Goal: Task Accomplishment & Management: Use online tool/utility

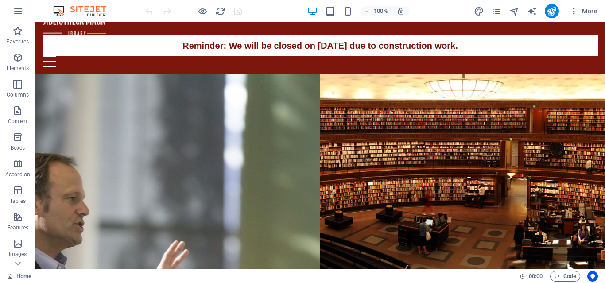
scroll to position [38, 0]
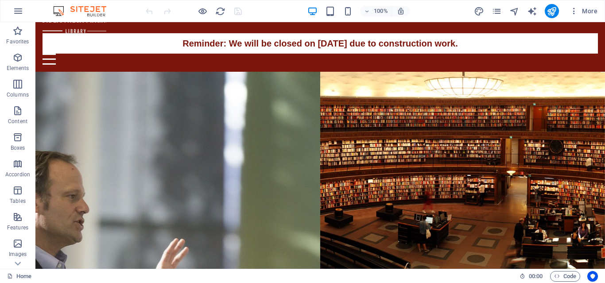
click at [19, 11] on icon "button" at bounding box center [18, 11] width 11 height 11
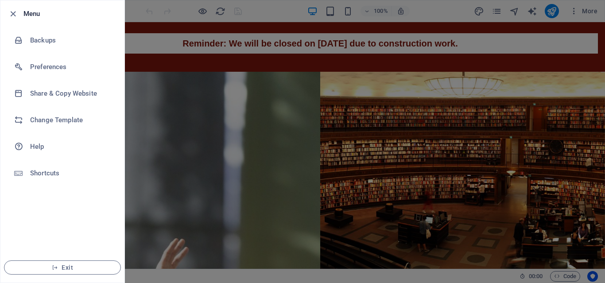
click at [50, 122] on h6 "Change Template" at bounding box center [71, 120] width 82 height 11
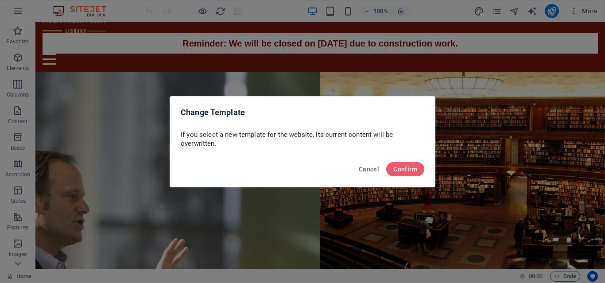
click at [415, 168] on span "Confirm" at bounding box center [405, 169] width 24 height 7
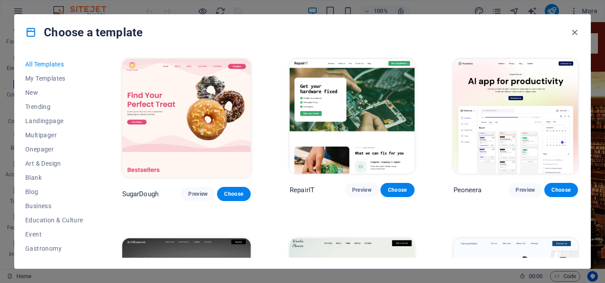
click at [53, 133] on span "Multipager" at bounding box center [54, 134] width 58 height 7
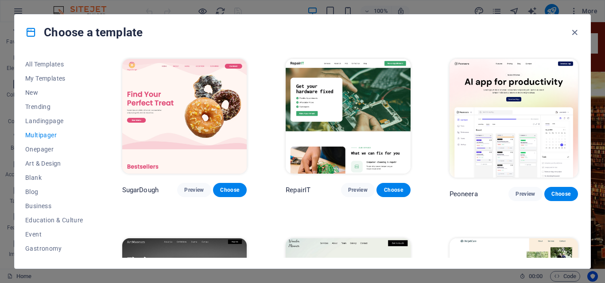
click at [46, 133] on span "Multipager" at bounding box center [54, 134] width 58 height 7
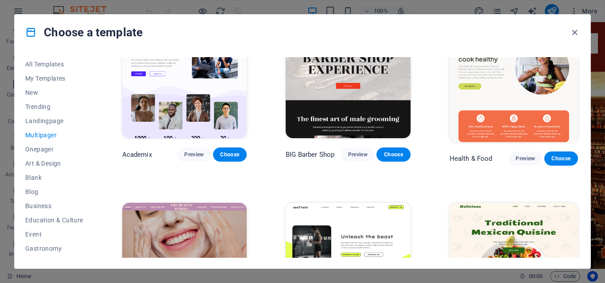
scroll to position [398, 0]
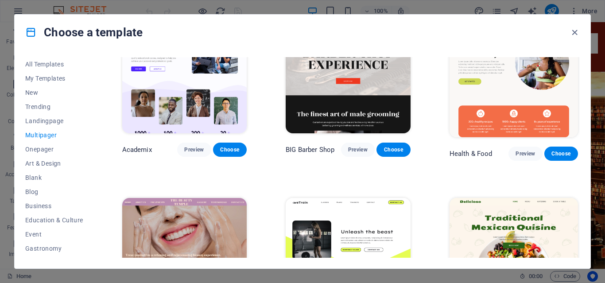
click at [191, 146] on span "Preview" at bounding box center [193, 149] width 19 height 7
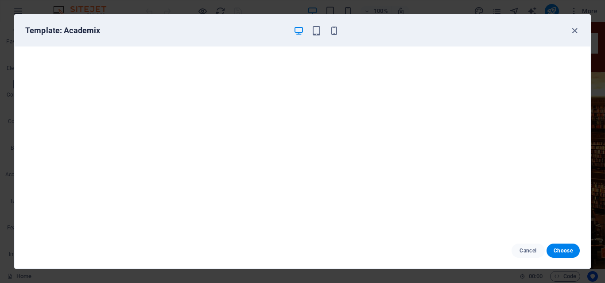
click at [575, 31] on icon "button" at bounding box center [574, 31] width 10 height 10
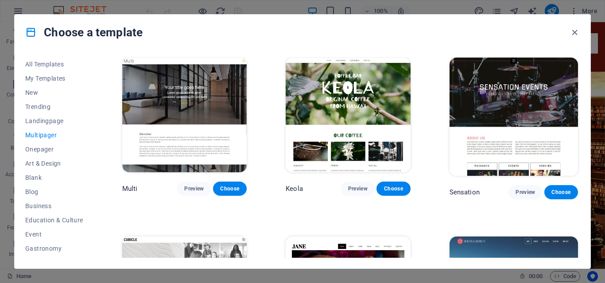
scroll to position [3646, 0]
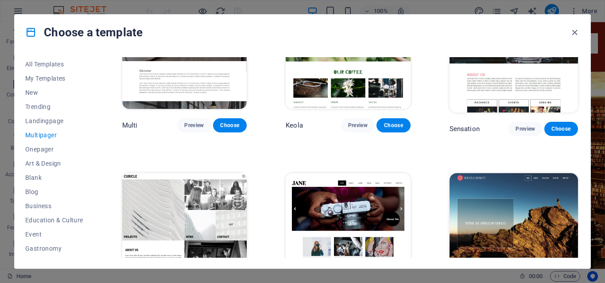
click at [39, 217] on span "Education & Culture" at bounding box center [54, 219] width 58 height 7
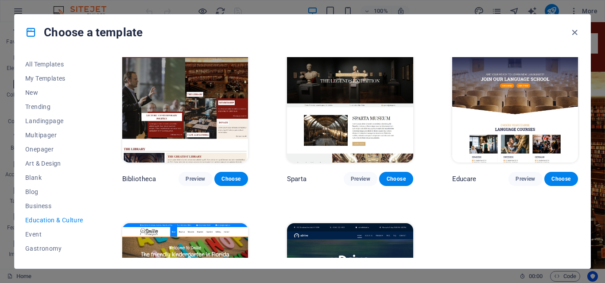
scroll to position [221, 0]
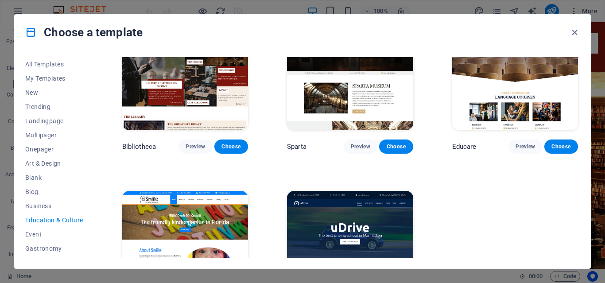
click at [515, 145] on span "Preview" at bounding box center [524, 146] width 19 height 7
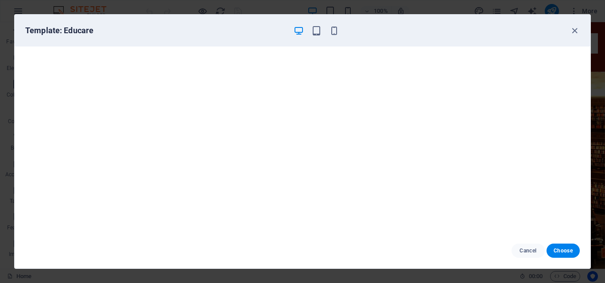
scroll to position [0, 0]
click at [572, 30] on icon "button" at bounding box center [574, 31] width 10 height 10
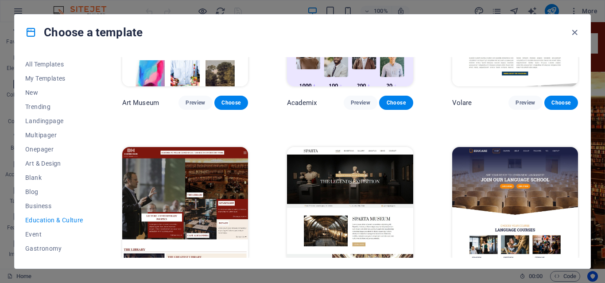
scroll to position [177, 0]
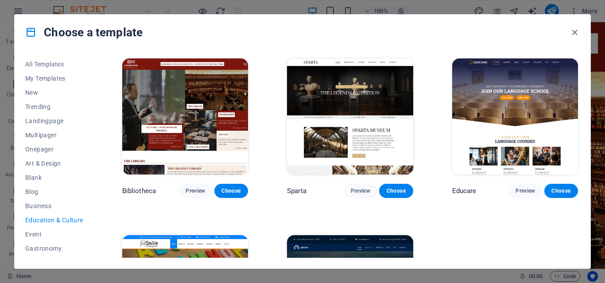
click at [356, 187] on span "Preview" at bounding box center [360, 190] width 19 height 7
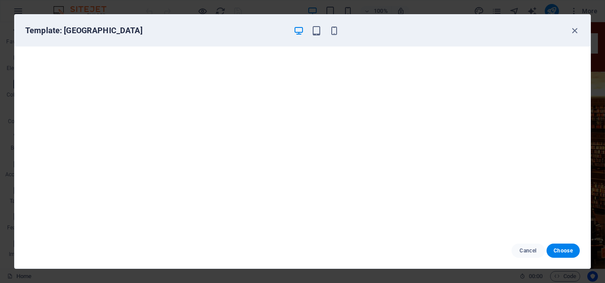
click at [574, 29] on icon "button" at bounding box center [574, 31] width 10 height 10
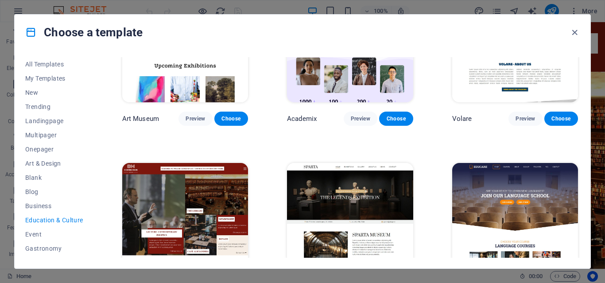
scroll to position [0, 0]
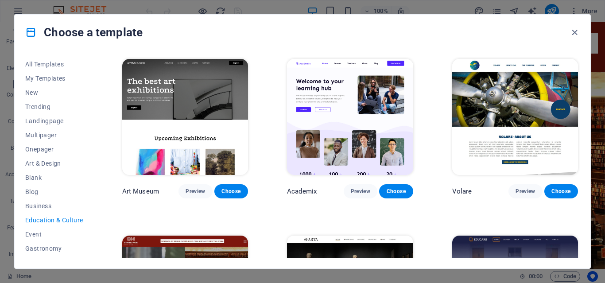
click at [362, 190] on span "Preview" at bounding box center [360, 191] width 19 height 7
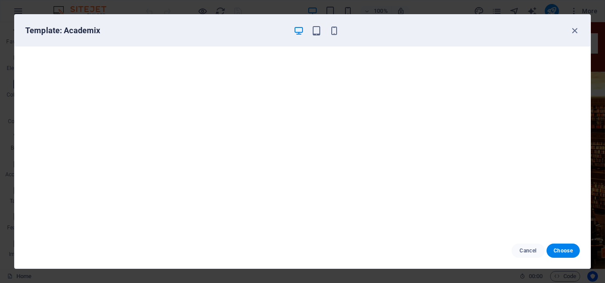
click at [573, 31] on icon "button" at bounding box center [574, 31] width 10 height 10
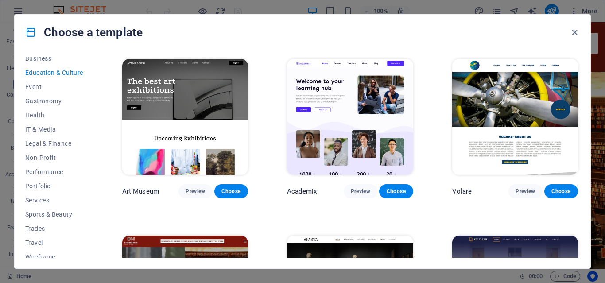
scroll to position [154, 0]
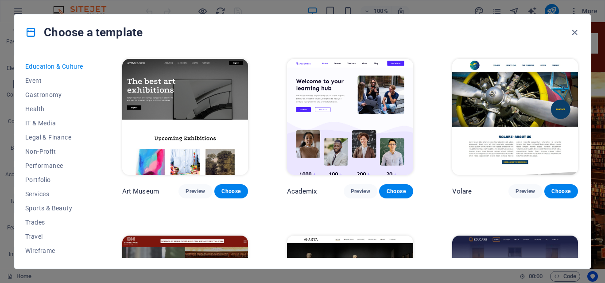
click at [42, 236] on span "Travel" at bounding box center [54, 236] width 58 height 7
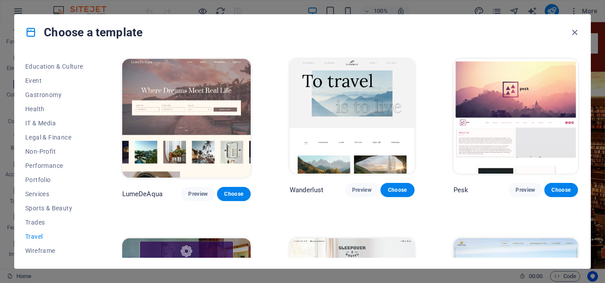
click at [193, 190] on span "Preview" at bounding box center [197, 193] width 19 height 7
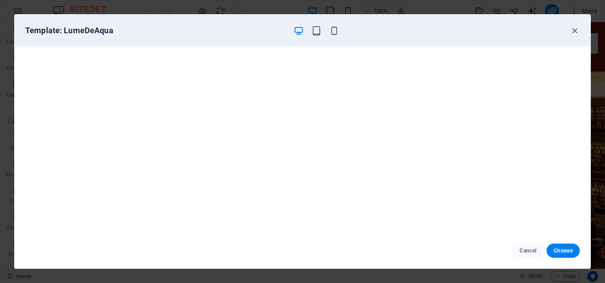
click at [575, 28] on icon "button" at bounding box center [574, 31] width 10 height 10
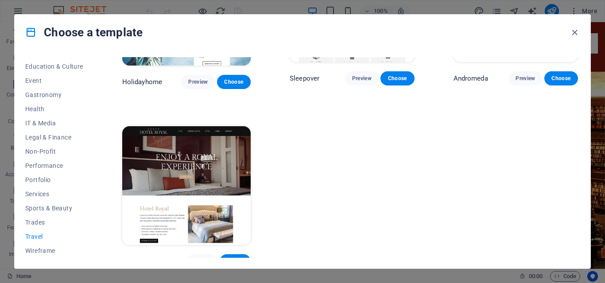
scroll to position [114, 0]
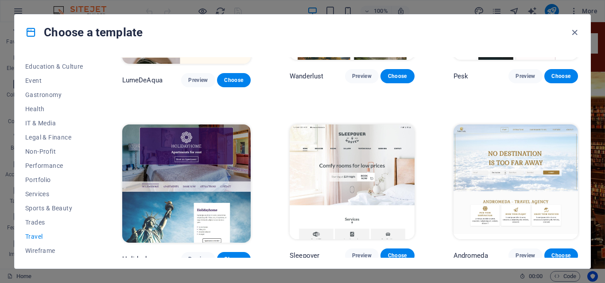
click at [518, 252] on span "Preview" at bounding box center [524, 255] width 19 height 7
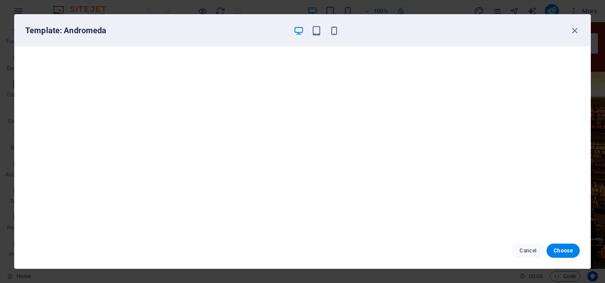
click at [576, 31] on icon "button" at bounding box center [574, 31] width 10 height 10
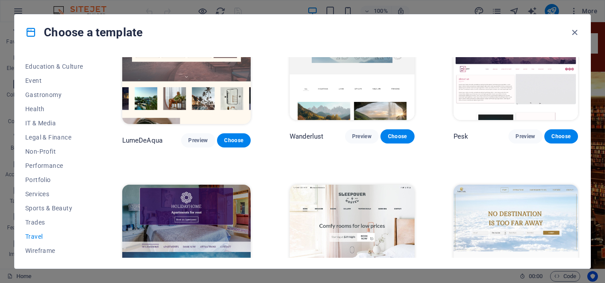
scroll to position [0, 0]
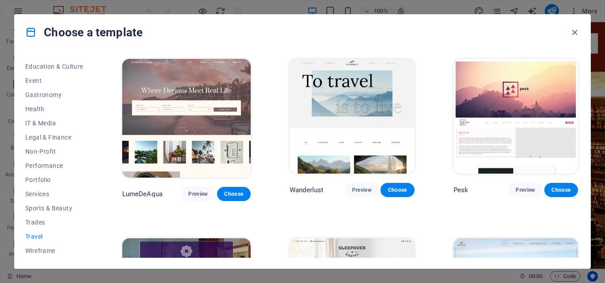
click at [355, 188] on span "Preview" at bounding box center [361, 189] width 19 height 7
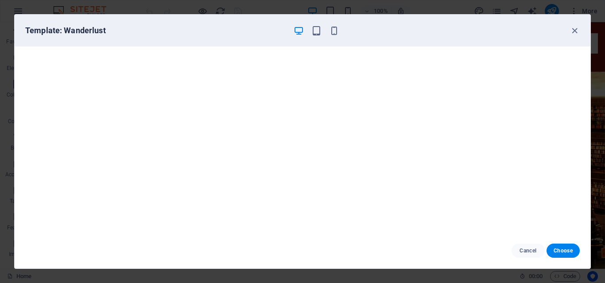
click at [573, 31] on icon "button" at bounding box center [574, 31] width 10 height 10
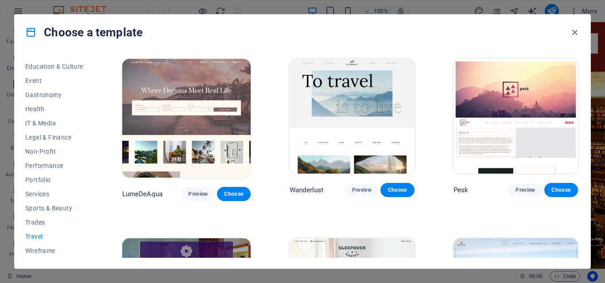
scroll to position [133, 0]
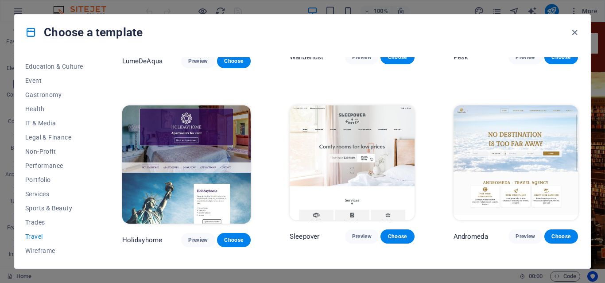
click at [519, 233] on span "Preview" at bounding box center [524, 236] width 19 height 7
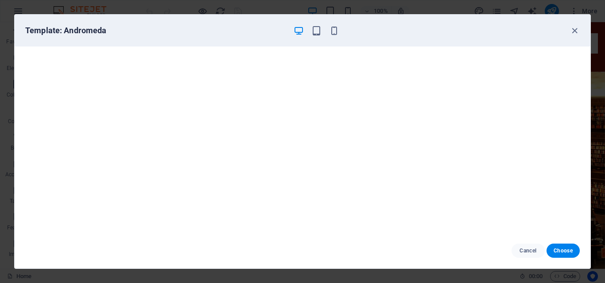
drag, startPoint x: 568, startPoint y: 245, endPoint x: 574, endPoint y: 234, distance: 12.7
click at [568, 245] on button "Choose" at bounding box center [562, 250] width 33 height 14
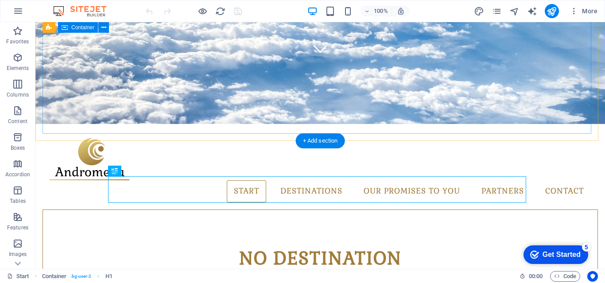
scroll to position [192, 0]
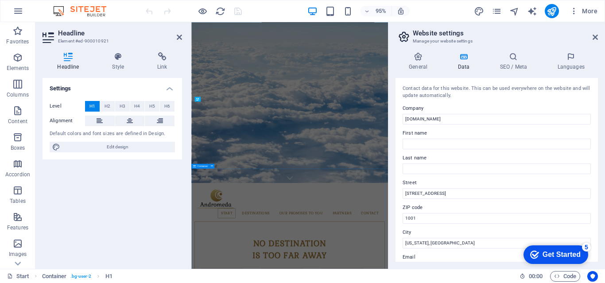
scroll to position [407, 0]
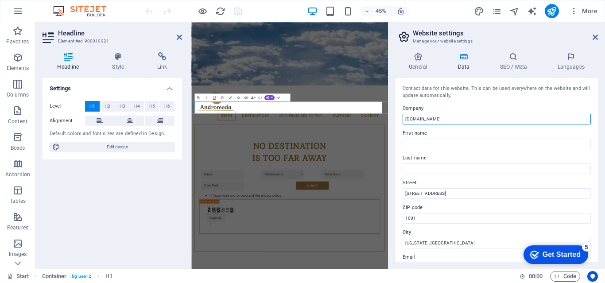
drag, startPoint x: 434, startPoint y: 120, endPoint x: 446, endPoint y: 122, distance: 12.5
click at [446, 122] on input "[DOMAIN_NAME]" at bounding box center [496, 119] width 188 height 11
drag, startPoint x: 450, startPoint y: 211, endPoint x: 598, endPoint y: 206, distance: 148.3
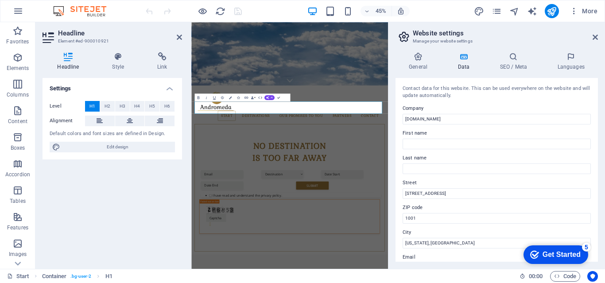
click at [594, 37] on icon at bounding box center [594, 37] width 5 height 7
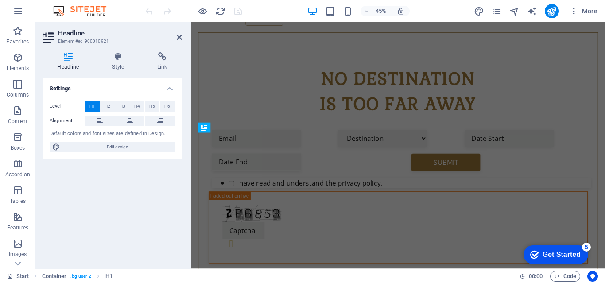
scroll to position [251, 0]
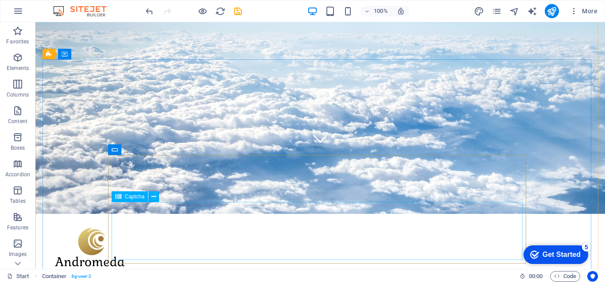
scroll to position [0, 0]
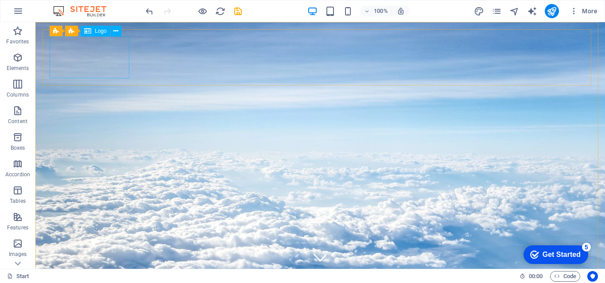
click at [101, 31] on span "Logo" at bounding box center [101, 30] width 12 height 5
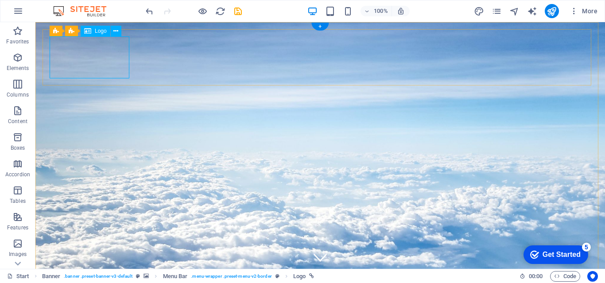
click at [104, 30] on span "Logo" at bounding box center [101, 30] width 12 height 5
click at [118, 29] on icon at bounding box center [115, 31] width 5 height 9
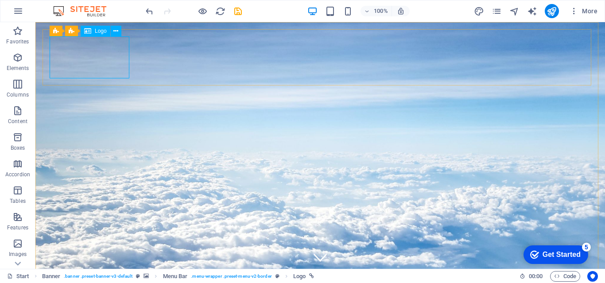
click at [101, 29] on span "Logo" at bounding box center [101, 30] width 12 height 5
click at [119, 28] on button at bounding box center [116, 31] width 11 height 11
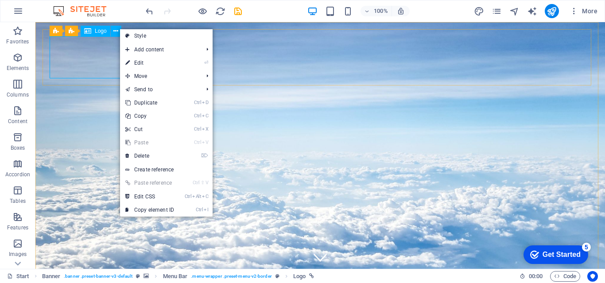
click at [100, 31] on span "Logo" at bounding box center [101, 30] width 12 height 5
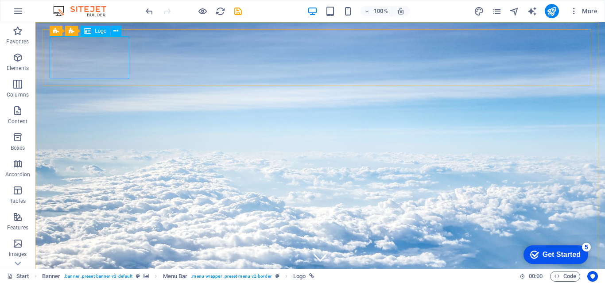
click at [100, 31] on span "Logo" at bounding box center [101, 30] width 12 height 5
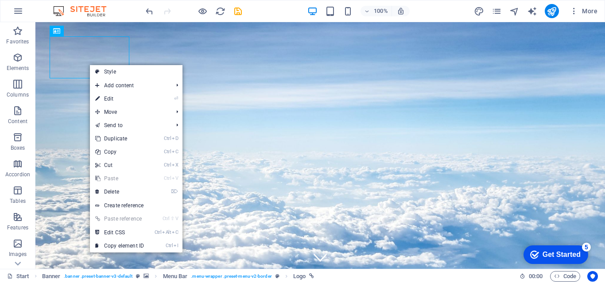
click at [104, 99] on link "⏎ Edit" at bounding box center [119, 98] width 59 height 13
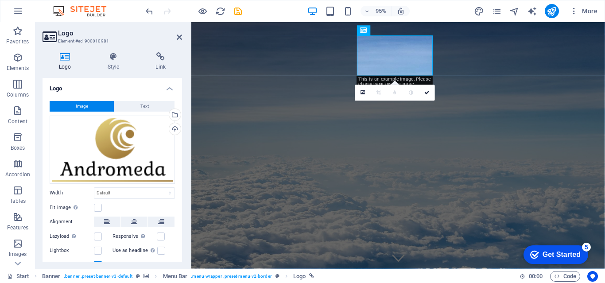
click at [173, 128] on div "Upload" at bounding box center [173, 129] width 13 height 13
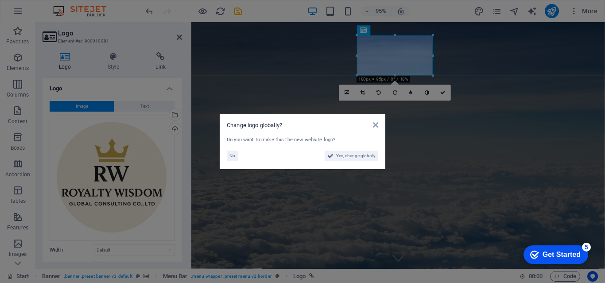
click at [363, 158] on span "Yes, change globally" at bounding box center [355, 155] width 39 height 11
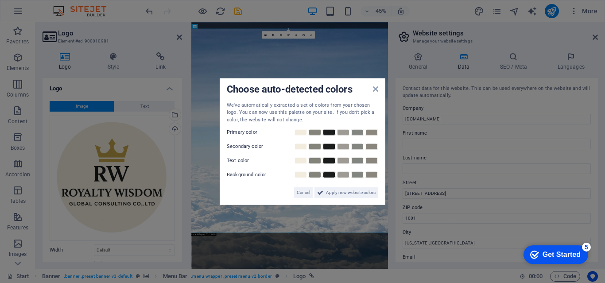
click at [301, 175] on link at bounding box center [300, 174] width 13 height 7
click at [342, 193] on span "Apply new website colors" at bounding box center [351, 192] width 50 height 11
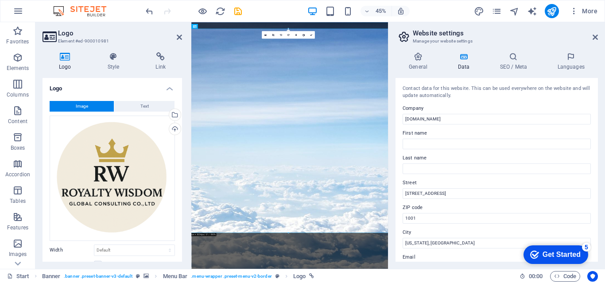
click at [594, 36] on icon at bounding box center [594, 37] width 5 height 7
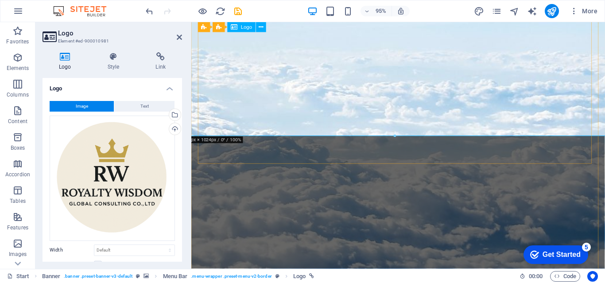
scroll to position [266, 0]
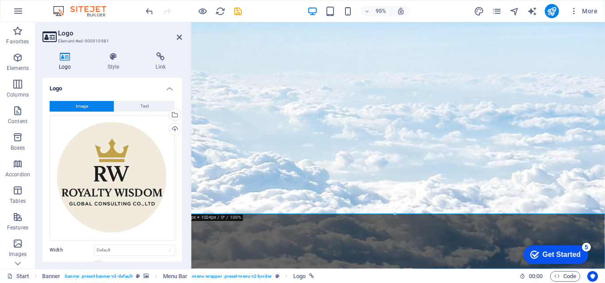
click at [180, 38] on icon at bounding box center [179, 37] width 5 height 7
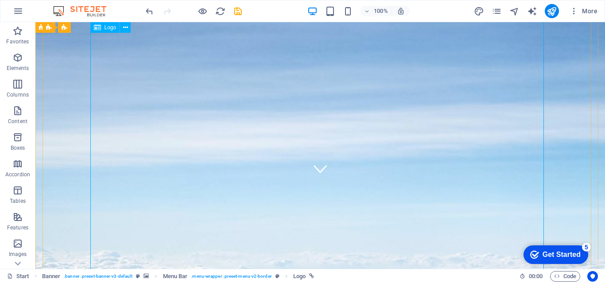
scroll to position [0, 0]
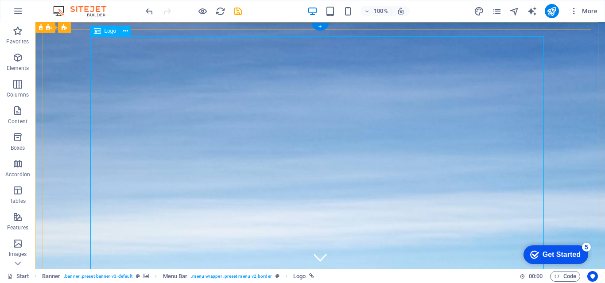
drag, startPoint x: 475, startPoint y: 42, endPoint x: 478, endPoint y: 55, distance: 13.5
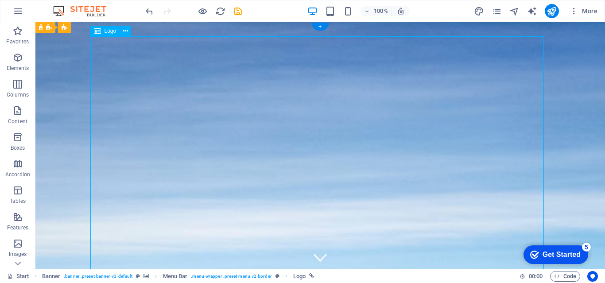
click at [112, 33] on span "Logo" at bounding box center [110, 30] width 12 height 5
click at [110, 30] on span "Logo" at bounding box center [110, 30] width 12 height 5
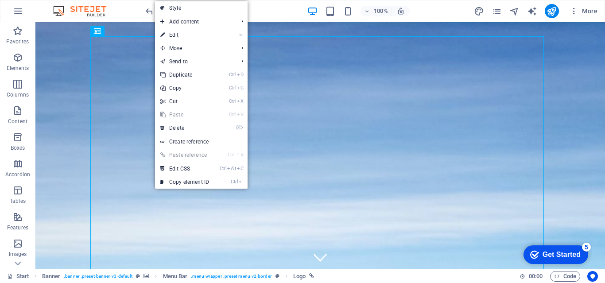
click at [183, 32] on link "⏎ Edit" at bounding box center [184, 34] width 59 height 13
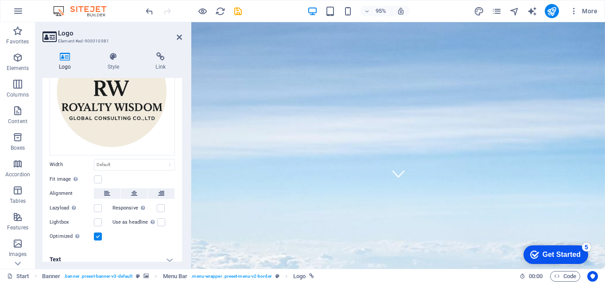
scroll to position [89, 0]
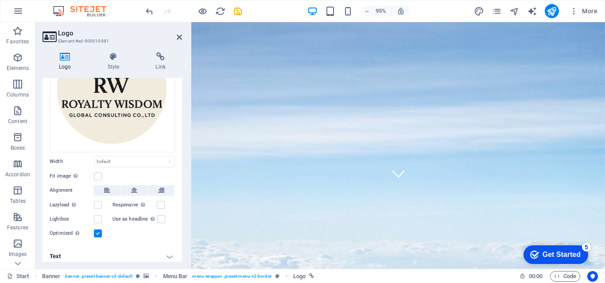
click at [99, 175] on label at bounding box center [98, 176] width 8 height 8
click at [0, 0] on input "Fit image Automatically fit image to a fixed width and height" at bounding box center [0, 0] width 0 height 0
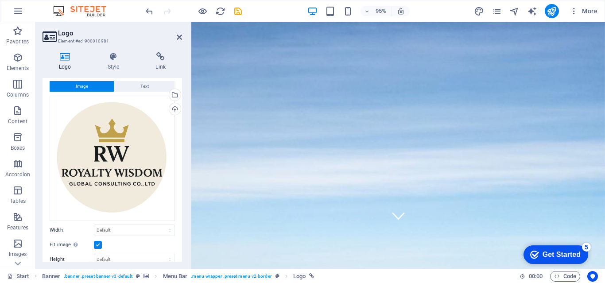
scroll to position [19, 0]
click at [177, 37] on icon at bounding box center [179, 37] width 5 height 7
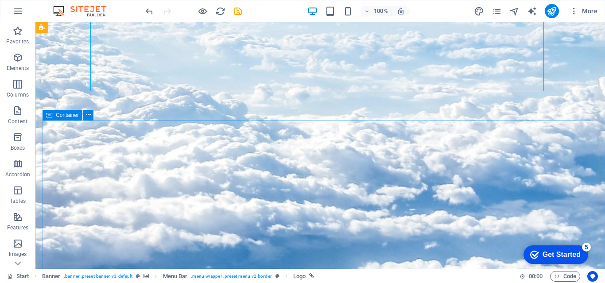
scroll to position [398, 0]
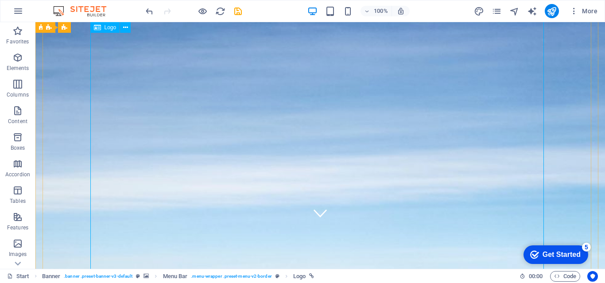
scroll to position [0, 0]
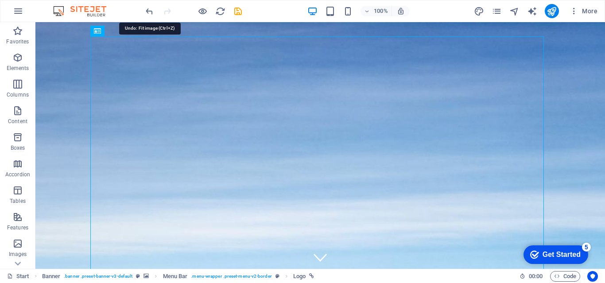
click at [149, 12] on icon "undo" at bounding box center [149, 11] width 10 height 10
click at [148, 12] on icon "undo" at bounding box center [149, 11] width 10 height 10
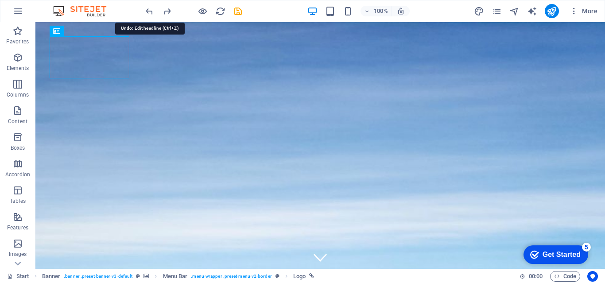
click at [148, 12] on icon "undo" at bounding box center [149, 11] width 10 height 10
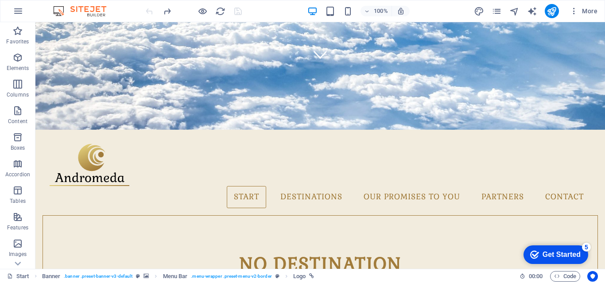
scroll to position [236, 0]
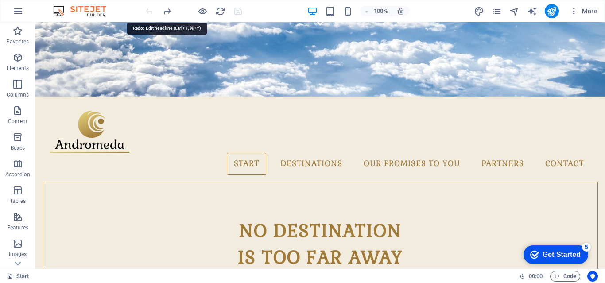
click at [166, 10] on icon "redo" at bounding box center [167, 11] width 10 height 10
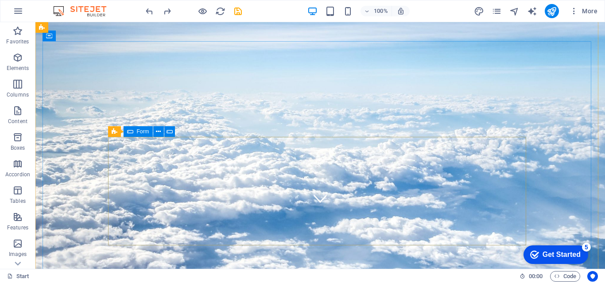
scroll to position [0, 0]
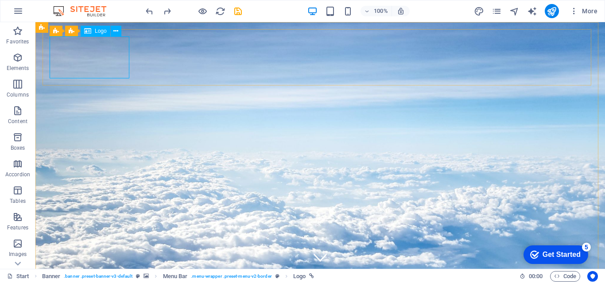
click at [115, 32] on icon at bounding box center [115, 31] width 5 height 9
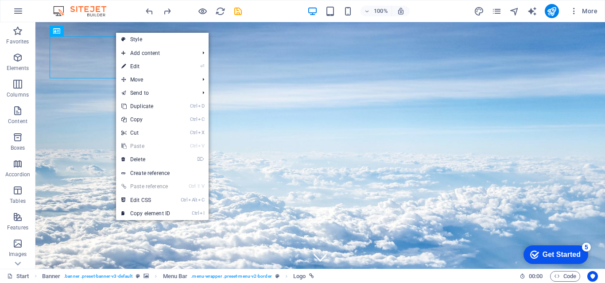
click at [135, 63] on link "⏎ Edit" at bounding box center [145, 66] width 59 height 13
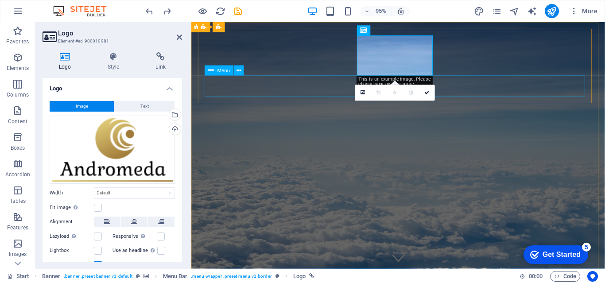
click at [150, 102] on button "Text" at bounding box center [144, 106] width 60 height 11
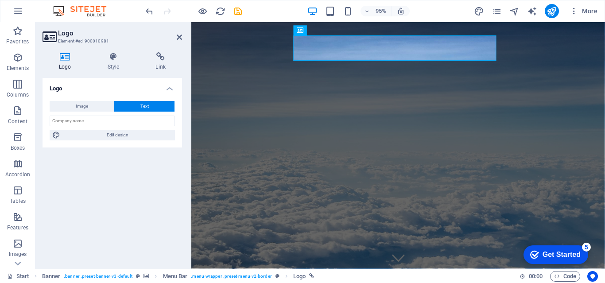
click at [100, 105] on button "Image" at bounding box center [82, 106] width 64 height 11
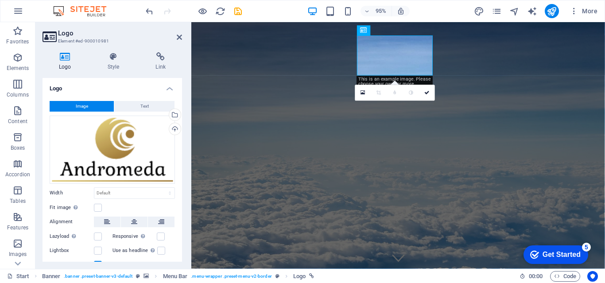
click at [143, 108] on span "Text" at bounding box center [144, 106] width 8 height 11
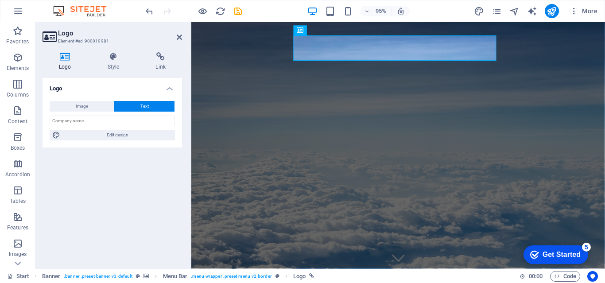
click at [96, 107] on button "Image" at bounding box center [82, 106] width 64 height 11
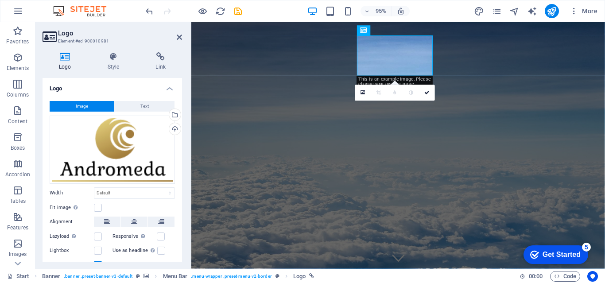
scroll to position [36, 0]
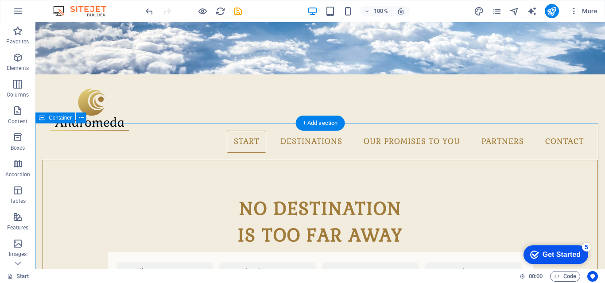
scroll to position [266, 0]
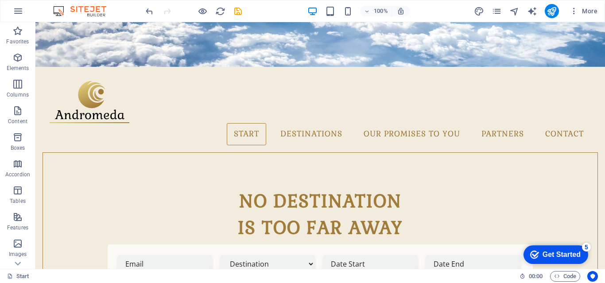
click at [571, 12] on icon "button" at bounding box center [573, 11] width 9 height 9
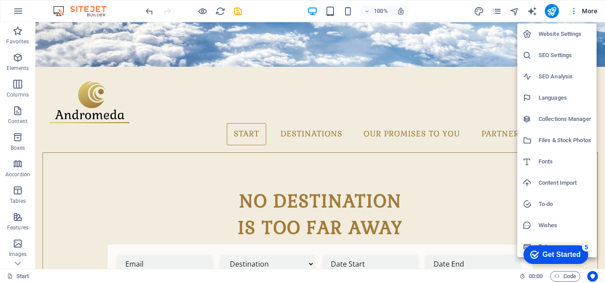
click at [544, 95] on h6 "Languages" at bounding box center [564, 98] width 53 height 11
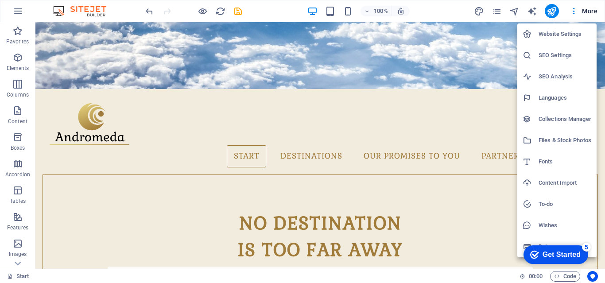
select select "41"
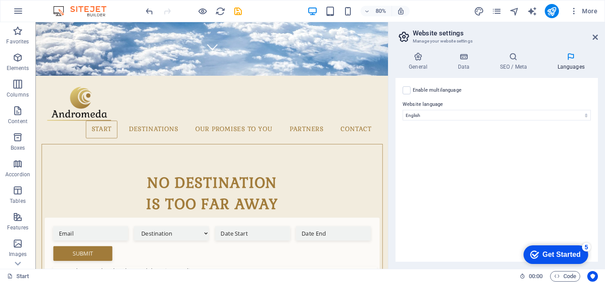
click at [404, 90] on label at bounding box center [406, 90] width 8 height 8
click at [0, 0] on input "Enable multilanguage To disable multilanguage delete all languages until only o…" at bounding box center [0, 0] width 0 height 0
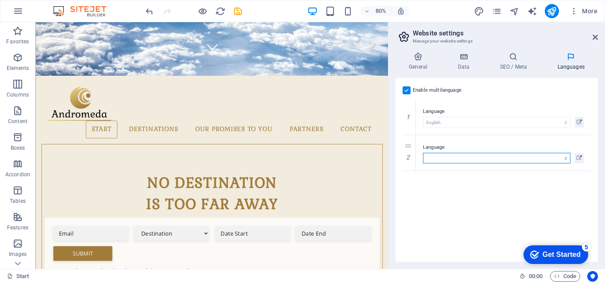
click at [450, 154] on select "Abkhazian Afar Afrikaans Akan Albanian Amharic Arabic Aragonese Armenian Assame…" at bounding box center [496, 158] width 147 height 11
select select "30"
click at [423, 153] on select "Abkhazian Afar Afrikaans Akan Albanian Amharic Arabic Aragonese Armenian Assame…" at bounding box center [496, 158] width 147 height 11
click at [594, 39] on icon at bounding box center [594, 37] width 5 height 7
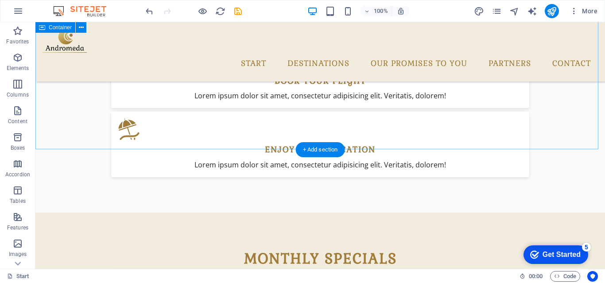
scroll to position [778, 0]
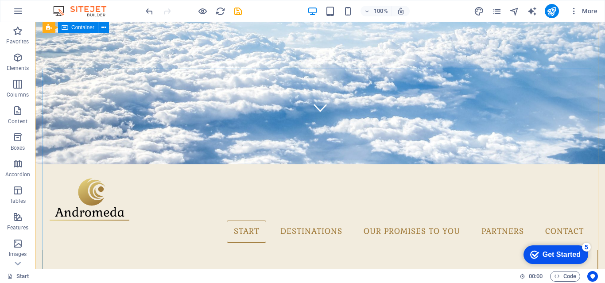
scroll to position [17, 0]
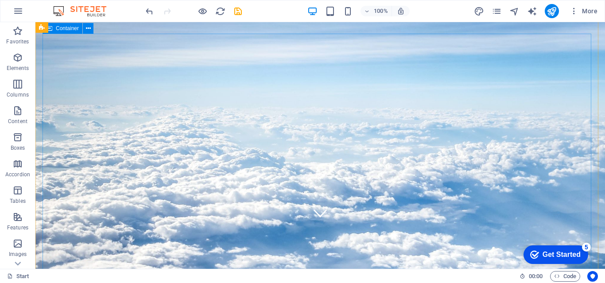
scroll to position [133, 0]
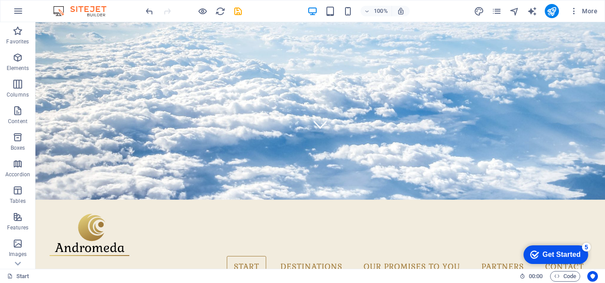
click at [572, 10] on icon "button" at bounding box center [573, 11] width 9 height 9
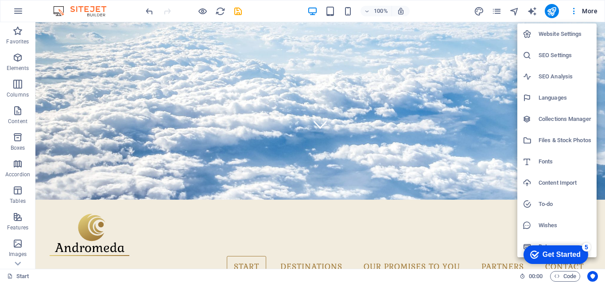
click at [491, 34] on div at bounding box center [302, 141] width 605 height 283
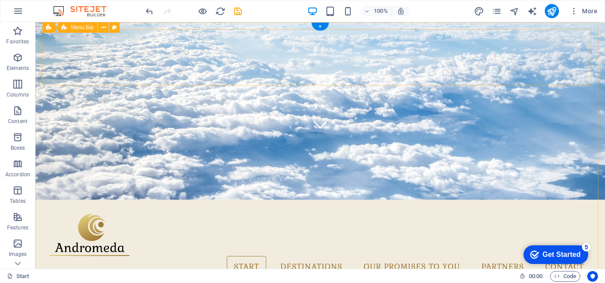
scroll to position [0, 0]
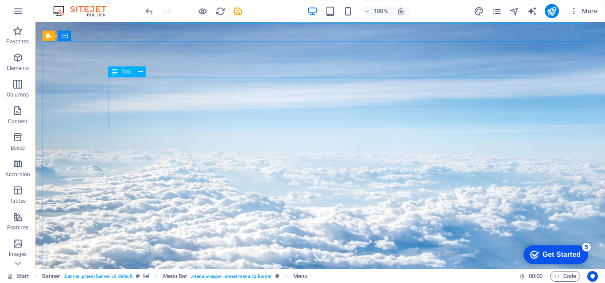
scroll to position [44, 0]
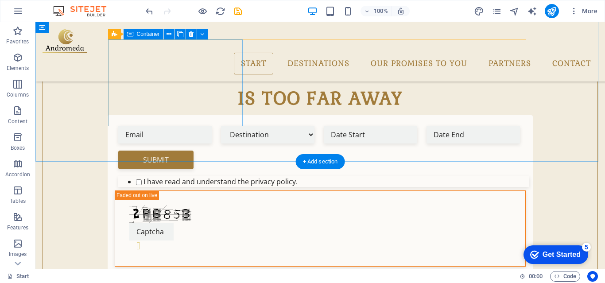
scroll to position [424, 0]
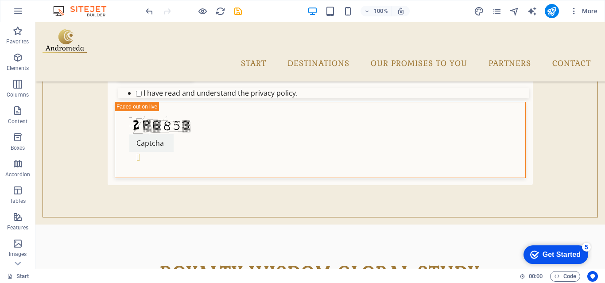
click at [576, 11] on icon "button" at bounding box center [573, 11] width 9 height 9
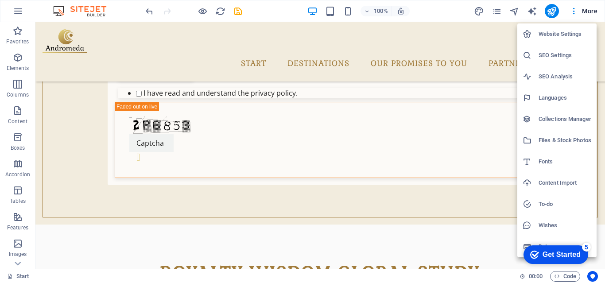
click at [590, 9] on div at bounding box center [302, 141] width 605 height 283
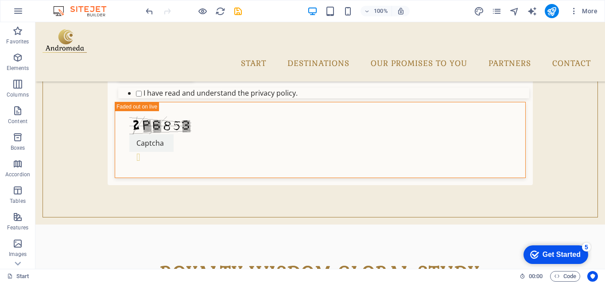
click at [590, 10] on span "More" at bounding box center [583, 11] width 28 height 9
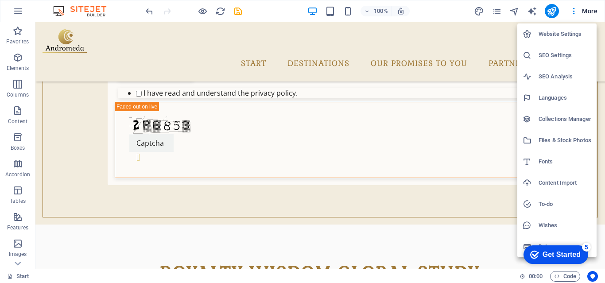
click at [572, 8] on div at bounding box center [302, 141] width 605 height 283
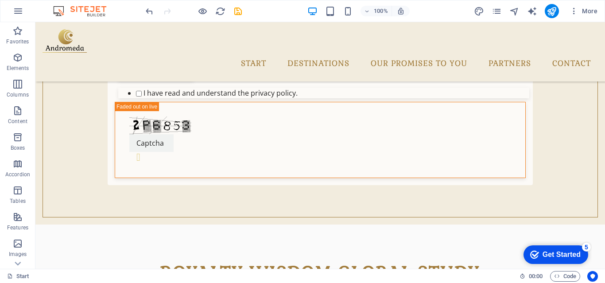
click at [572, 8] on icon "button" at bounding box center [573, 11] width 9 height 9
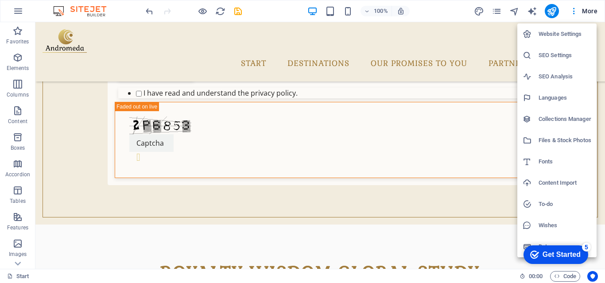
click at [554, 11] on div at bounding box center [302, 141] width 605 height 283
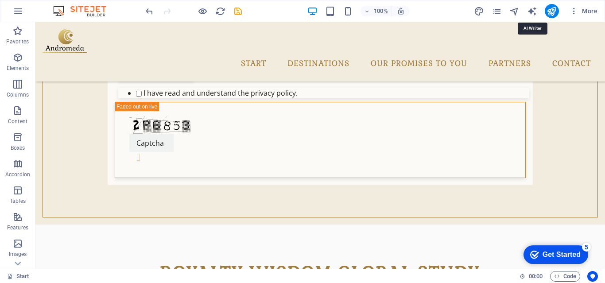
click at [535, 14] on icon "text_generator" at bounding box center [532, 11] width 10 height 10
select select "English"
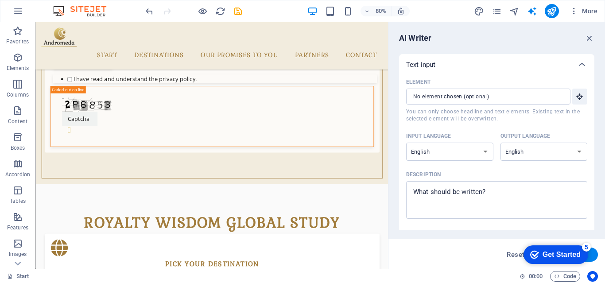
scroll to position [0, 0]
click at [469, 96] on input "Element ​ You can only choose headline and text elements. Existing text in the …" at bounding box center [485, 97] width 158 height 16
click at [528, 95] on input "Element ​ You can only choose headline and text elements. Existing text in the …" at bounding box center [485, 97] width 158 height 16
drag, startPoint x: 528, startPoint y: 95, endPoint x: 442, endPoint y: 90, distance: 85.6
click at [433, 93] on input "Element ​ You can only choose headline and text elements. Existing text in the …" at bounding box center [485, 97] width 158 height 16
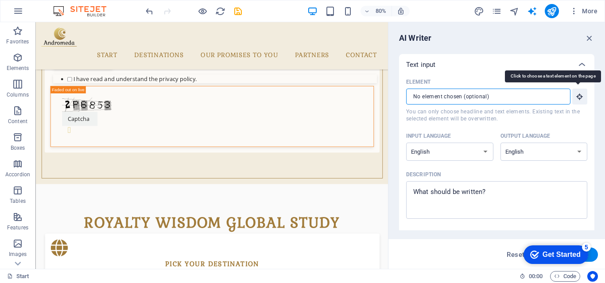
click at [578, 97] on icon "button" at bounding box center [579, 97] width 8 height 8
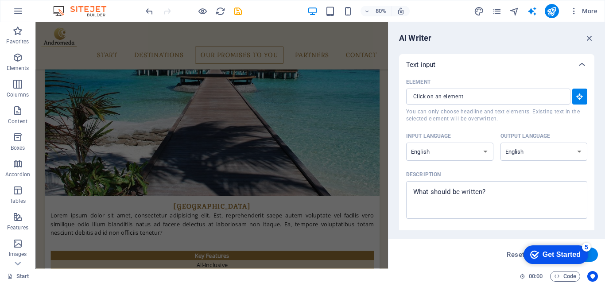
scroll to position [1180, 0]
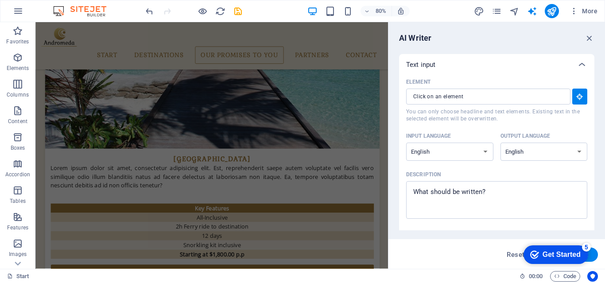
click at [575, 94] on icon "button" at bounding box center [579, 97] width 8 height 8
click at [512, 112] on span "You can only choose headline and text elements. Existing text in the selected e…" at bounding box center [496, 115] width 181 height 14
click at [512, 104] on input "Element ​ You can only choose headline and text elements. Existing text in the …" at bounding box center [485, 97] width 158 height 16
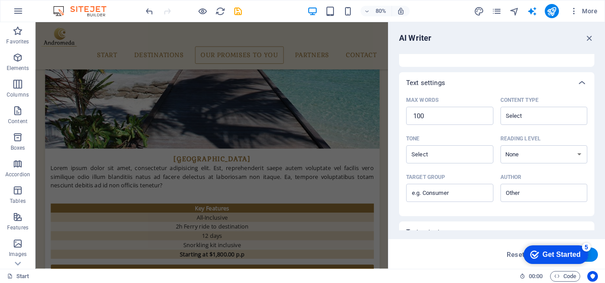
scroll to position [229, 0]
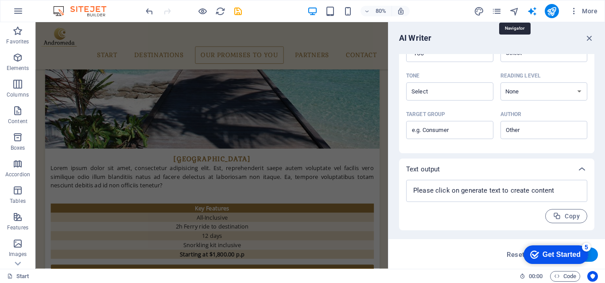
click at [514, 12] on icon "navigator" at bounding box center [514, 11] width 10 height 10
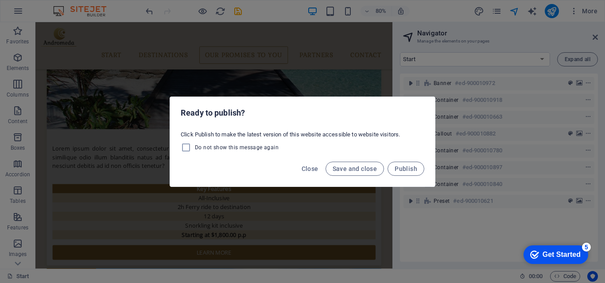
click at [366, 168] on span "Save and close" at bounding box center [354, 168] width 45 height 7
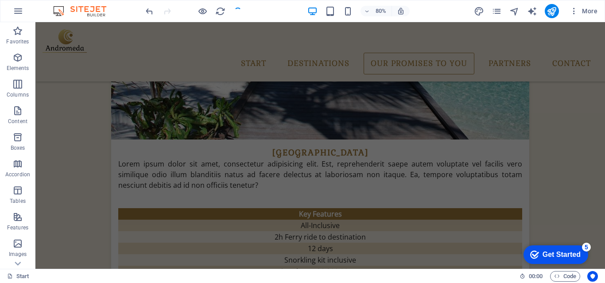
scroll to position [1163, 0]
